Goal: Navigation & Orientation: Find specific page/section

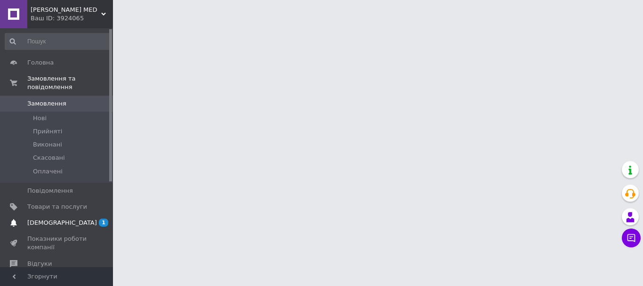
click at [51, 218] on span "[DEMOGRAPHIC_DATA]" at bounding box center [62, 222] width 70 height 8
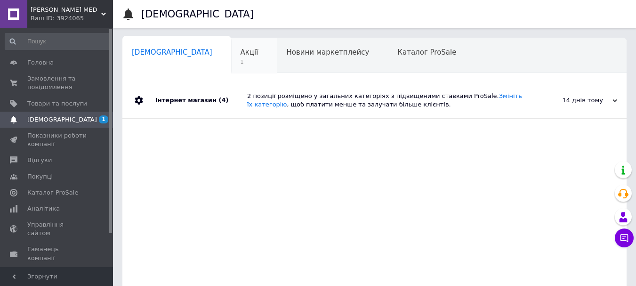
click at [240, 54] on span "Акції" at bounding box center [249, 52] width 18 height 8
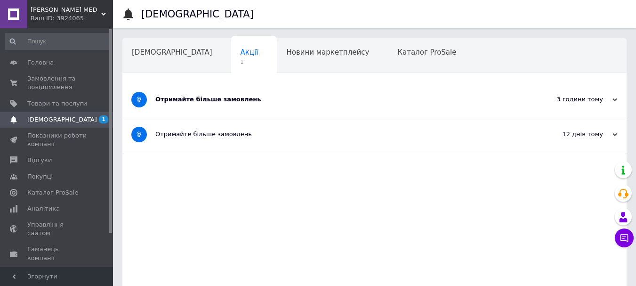
click at [203, 99] on div "Отримайте більше замовлень" at bounding box center [338, 99] width 367 height 8
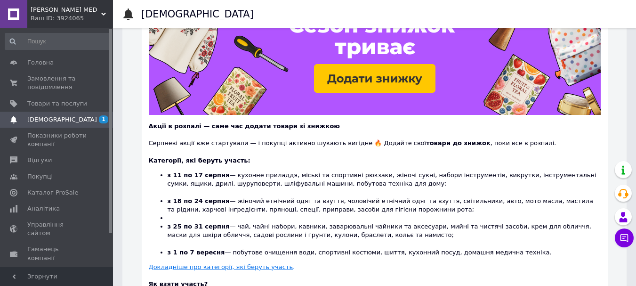
scroll to position [141, 0]
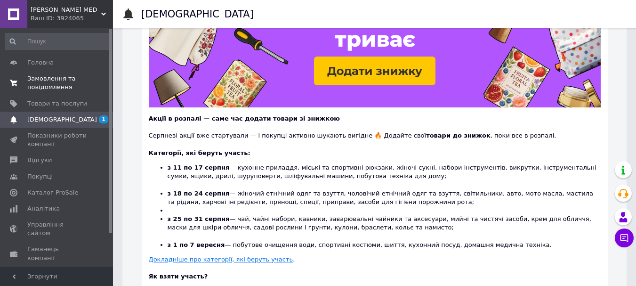
click at [55, 77] on span "Замовлення та повідомлення" at bounding box center [57, 82] width 60 height 17
